Goal: Task Accomplishment & Management: Manage account settings

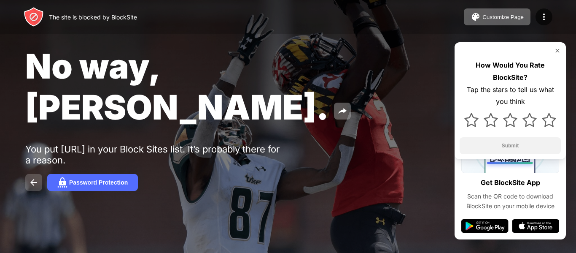
click at [34, 177] on img at bounding box center [34, 182] width 10 height 10
click at [557, 51] on img at bounding box center [557, 50] width 7 height 7
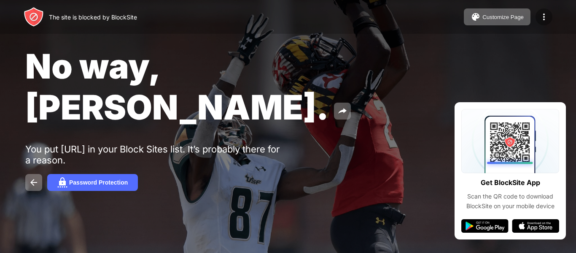
drag, startPoint x: 551, startPoint y: 13, endPoint x: 548, endPoint y: 15, distance: 4.6
click at [548, 15] on div "Customize Page Edit Block List Redirect Customize Block Page Upgrade Password P…" at bounding box center [508, 16] width 89 height 17
click at [548, 15] on img at bounding box center [544, 17] width 10 height 10
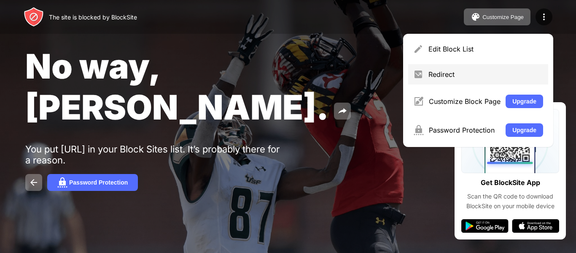
click at [472, 78] on div "Redirect" at bounding box center [485, 74] width 115 height 8
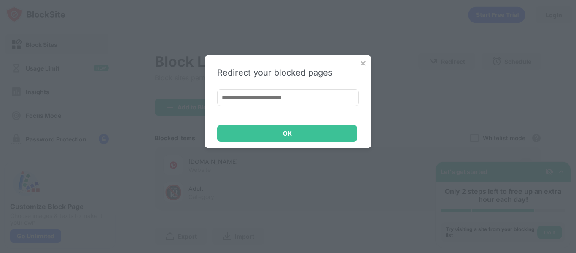
click at [362, 63] on img at bounding box center [363, 63] width 8 height 8
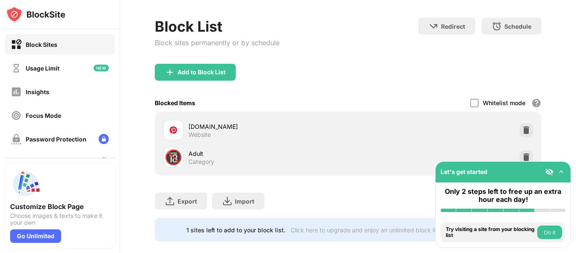
scroll to position [54, 0]
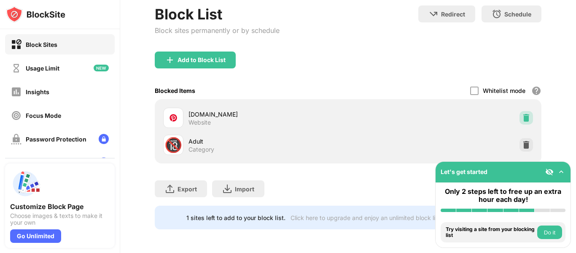
click at [521, 116] on div at bounding box center [525, 117] width 13 height 13
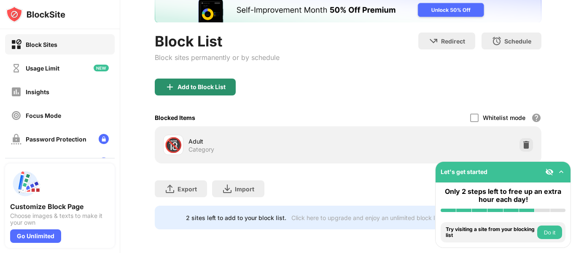
scroll to position [62, 0]
click at [220, 85] on div "Add to Block List" at bounding box center [195, 86] width 81 height 17
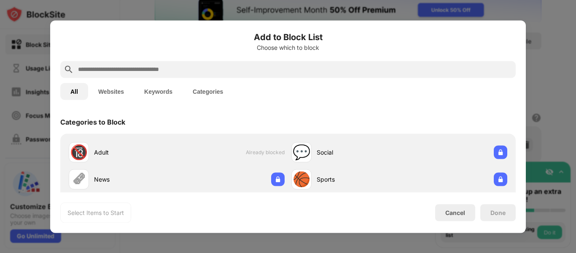
click at [240, 71] on input "text" at bounding box center [294, 69] width 435 height 10
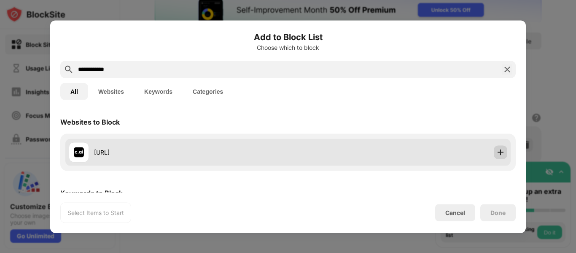
type input "**********"
click at [496, 154] on img at bounding box center [500, 152] width 8 height 8
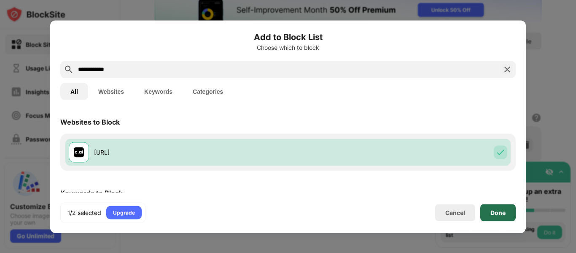
click at [491, 209] on div "Done" at bounding box center [497, 212] width 15 height 7
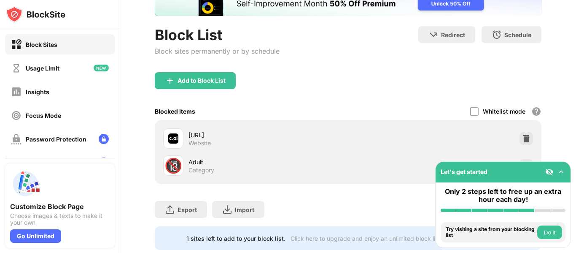
scroll to position [89, 0]
